Goal: Information Seeking & Learning: Learn about a topic

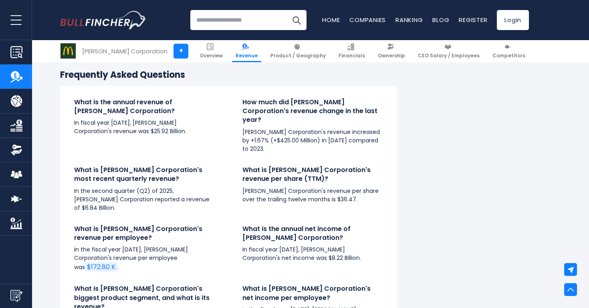
scroll to position [1883, 0]
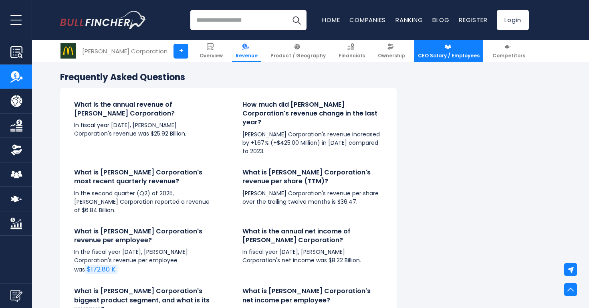
click at [454, 55] on span "CEO Salary / Employees" at bounding box center [449, 56] width 62 height 6
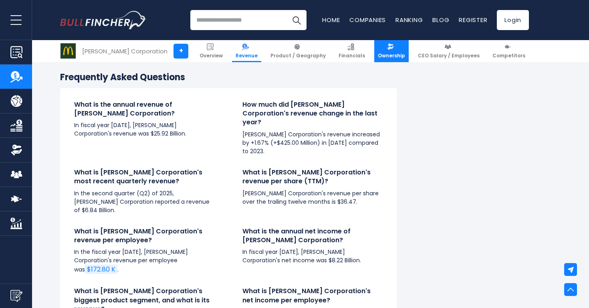
click at [382, 55] on link "Ownership" at bounding box center [391, 51] width 34 height 22
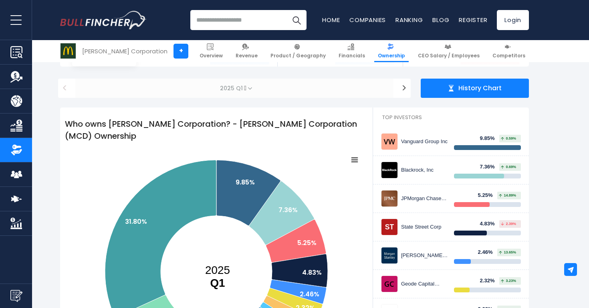
scroll to position [71, 0]
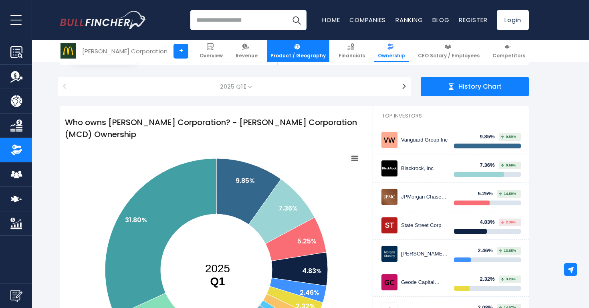
click at [313, 59] on span "Product / Geography" at bounding box center [298, 56] width 55 height 6
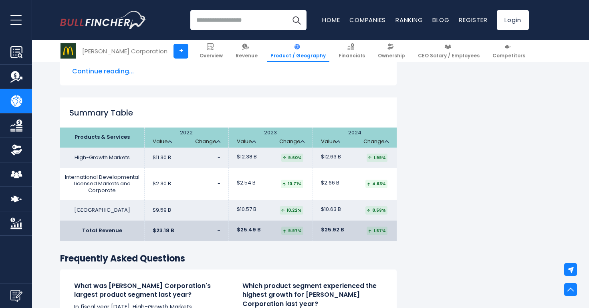
scroll to position [1209, 0]
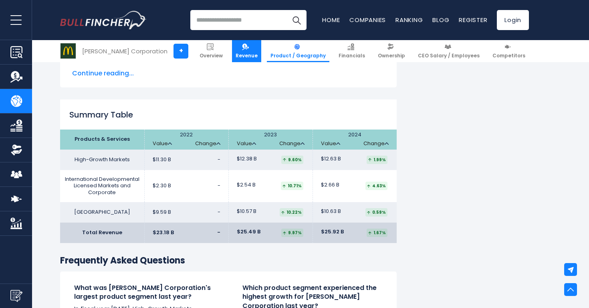
click at [256, 53] on span "Revenue" at bounding box center [247, 56] width 22 height 6
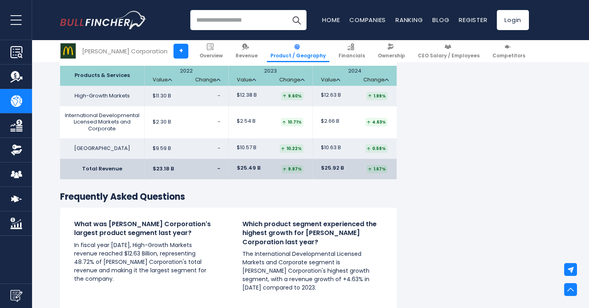
scroll to position [1320, 0]
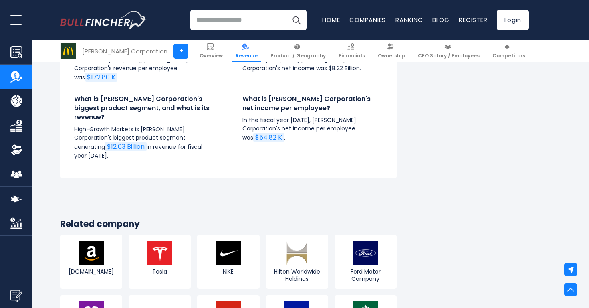
scroll to position [2076, 0]
